Goal: Find specific page/section: Find specific page/section

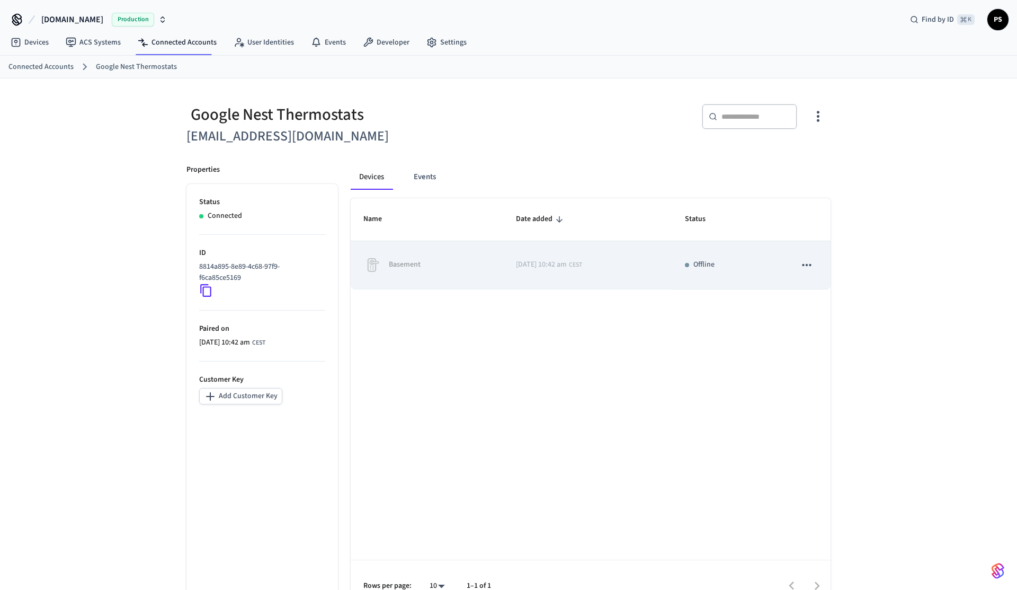
click at [459, 278] on td "Basement" at bounding box center [427, 265] width 153 height 48
click at [816, 266] on button "sticky table" at bounding box center [807, 265] width 22 height 22
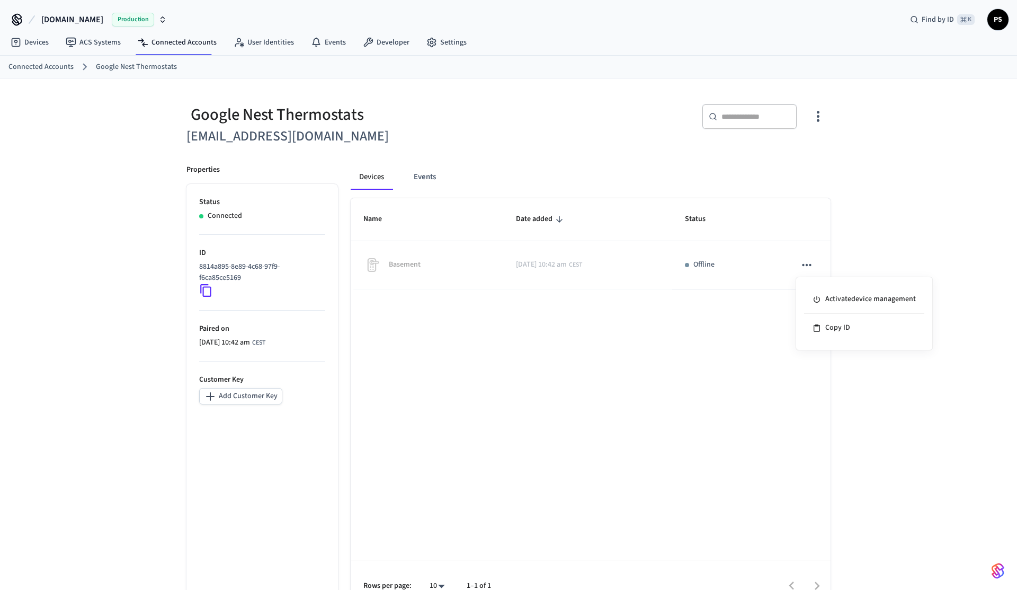
click at [816, 266] on div at bounding box center [508, 295] width 1017 height 590
click at [410, 112] on div "Google Nest Thermostats" at bounding box center [345, 115] width 316 height 22
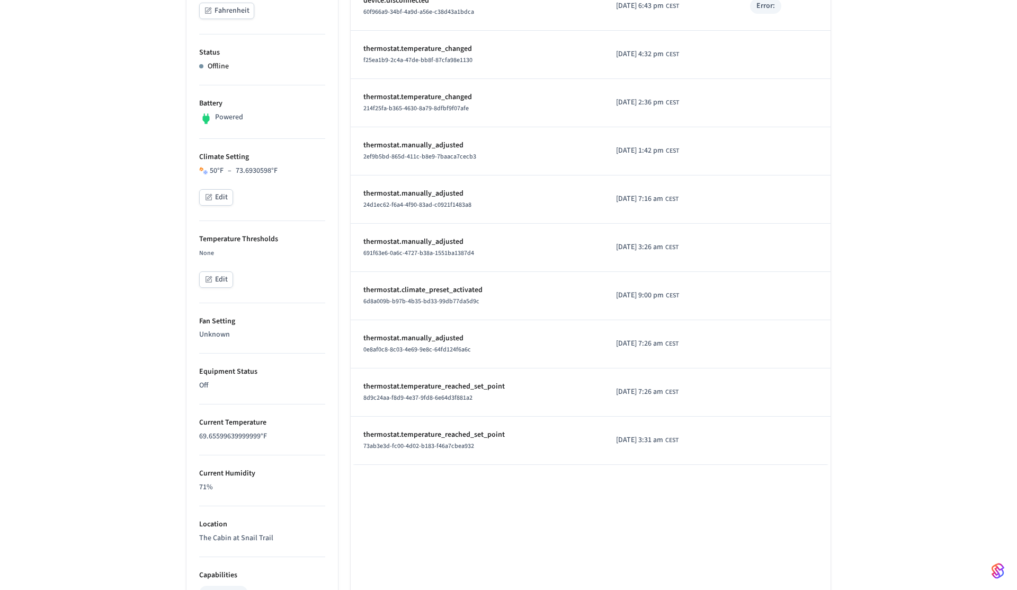
scroll to position [607, 0]
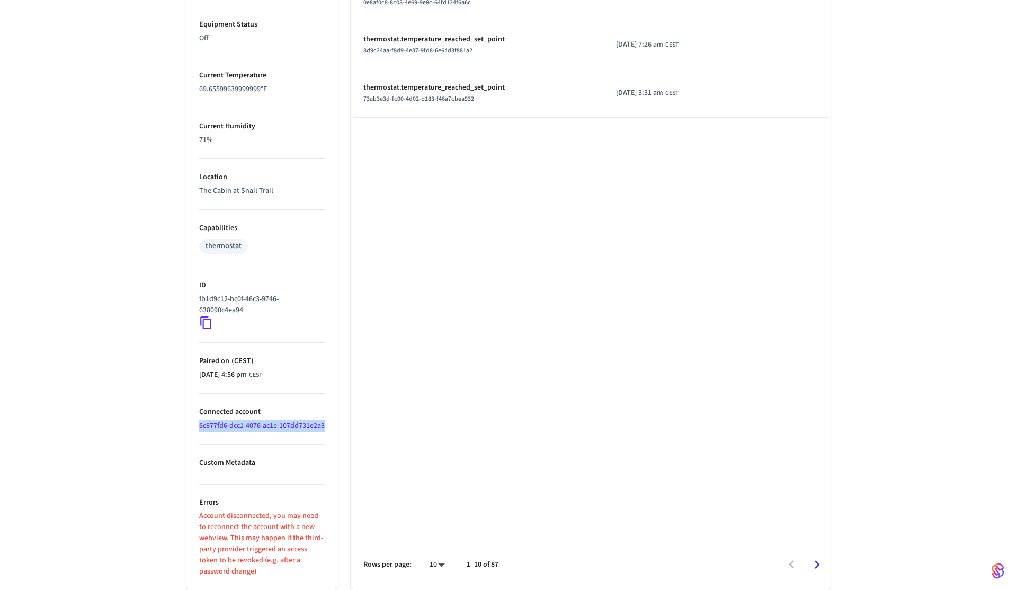
drag, startPoint x: 258, startPoint y: 427, endPoint x: 190, endPoint y: 417, distance: 68.0
click at [190, 417] on ul "Type Nest Units Fahrenheit Status Offline Battery Powered Climate Setting 50 °F…" at bounding box center [263, 84] width 152 height 1012
copy link "6c877fd6-dcc1-4076-ac1e-107dd731e2a3"
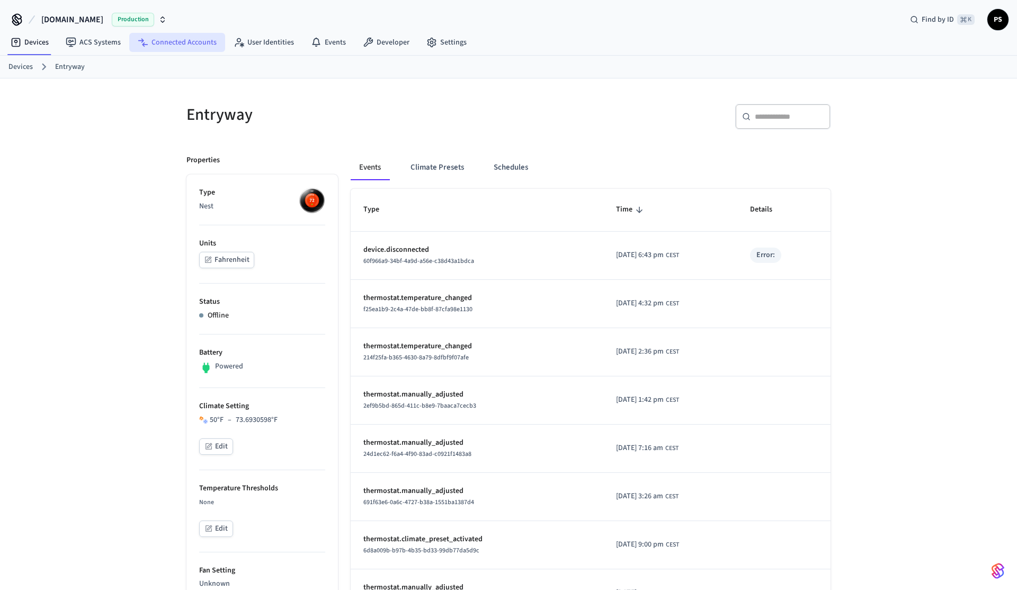
click at [184, 51] on link "Connected Accounts" at bounding box center [177, 42] width 96 height 19
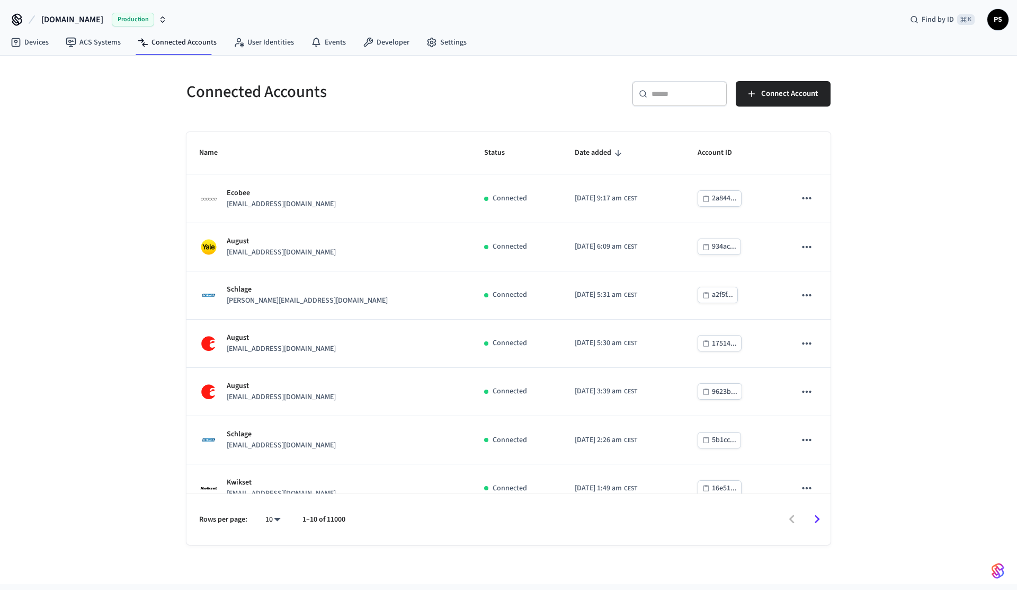
click at [634, 57] on div "Connected Accounts ​ ​ Connect Account Name Status Date added Account ID Ecobee…" at bounding box center [509, 300] width 678 height 489
click at [934, 14] on span "Find by ID" at bounding box center [938, 19] width 32 height 11
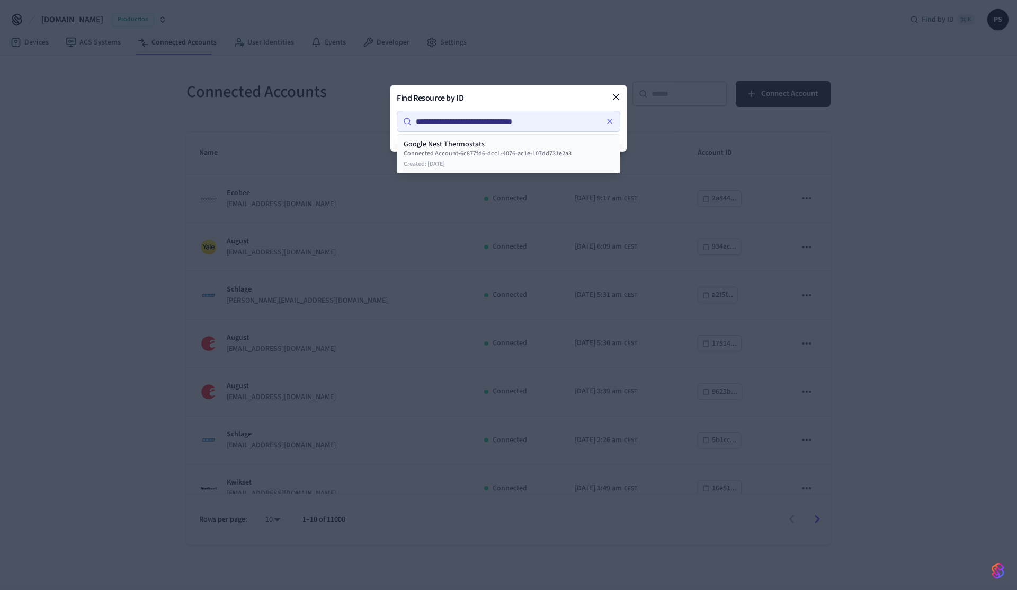
type input "**********"
click at [499, 158] on div "Connected Account • 6c877fd6-dcc1-4076-ac1e-107dd731e2a3" at bounding box center [509, 153] width 210 height 8
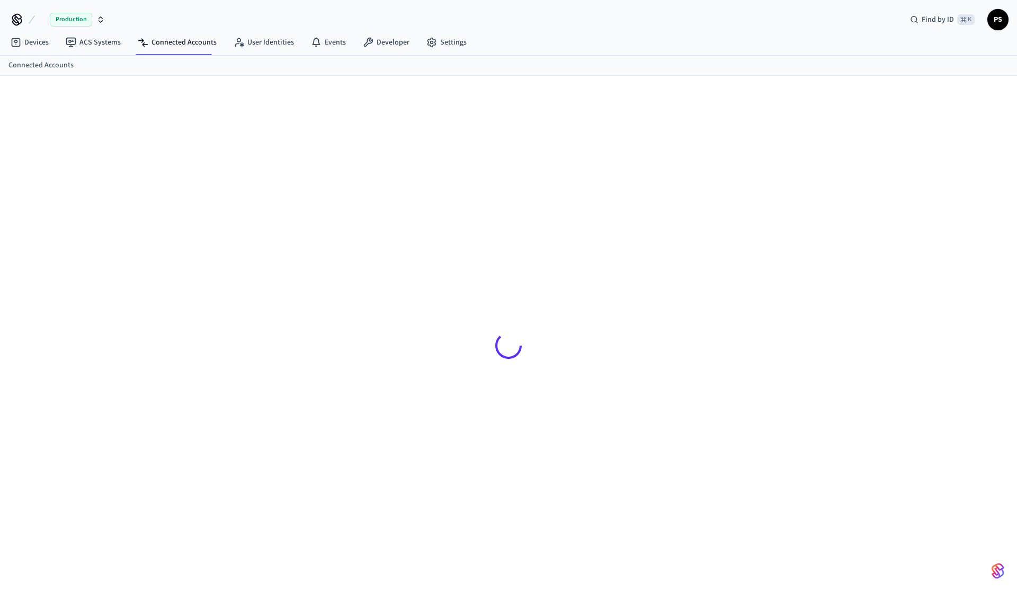
click at [118, 123] on div at bounding box center [508, 340] width 1017 height 528
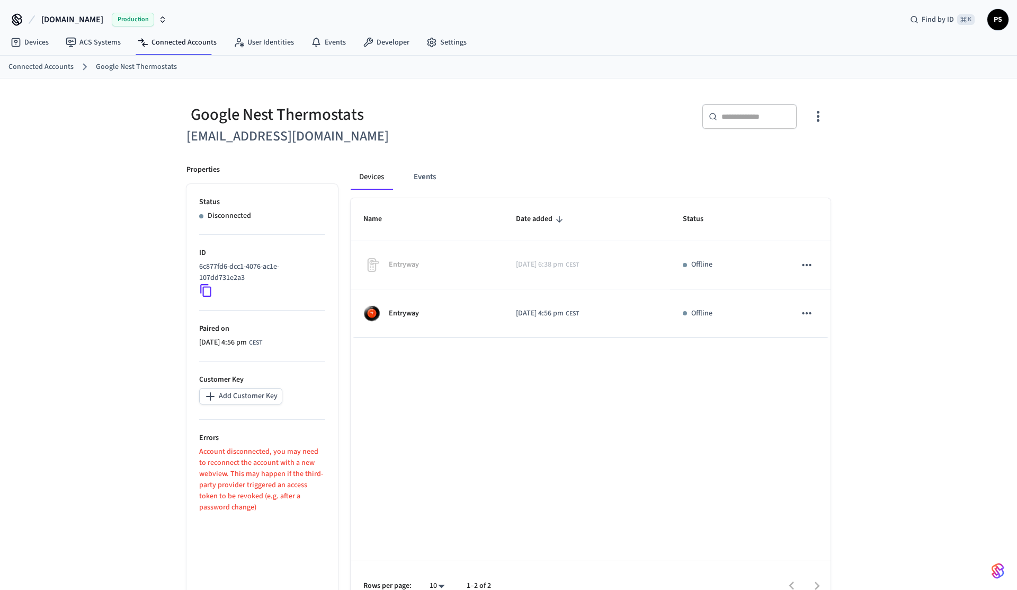
scroll to position [21, 0]
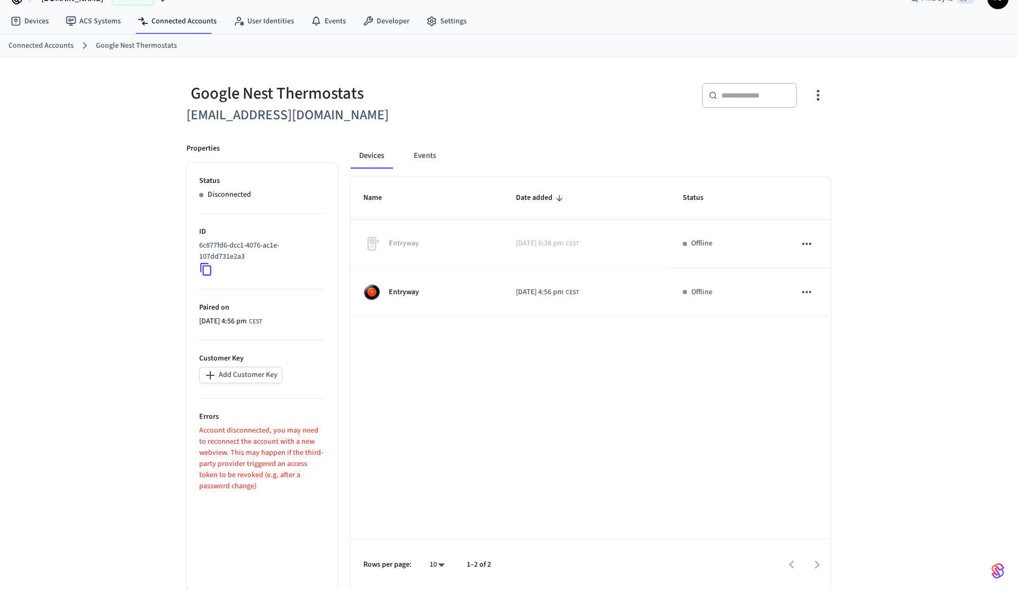
click at [121, 125] on div "Google Nest Thermostats emilytunggala@gmail.com ​ ​ Properties Status Disconnec…" at bounding box center [508, 323] width 1017 height 533
